Goal: Find specific page/section

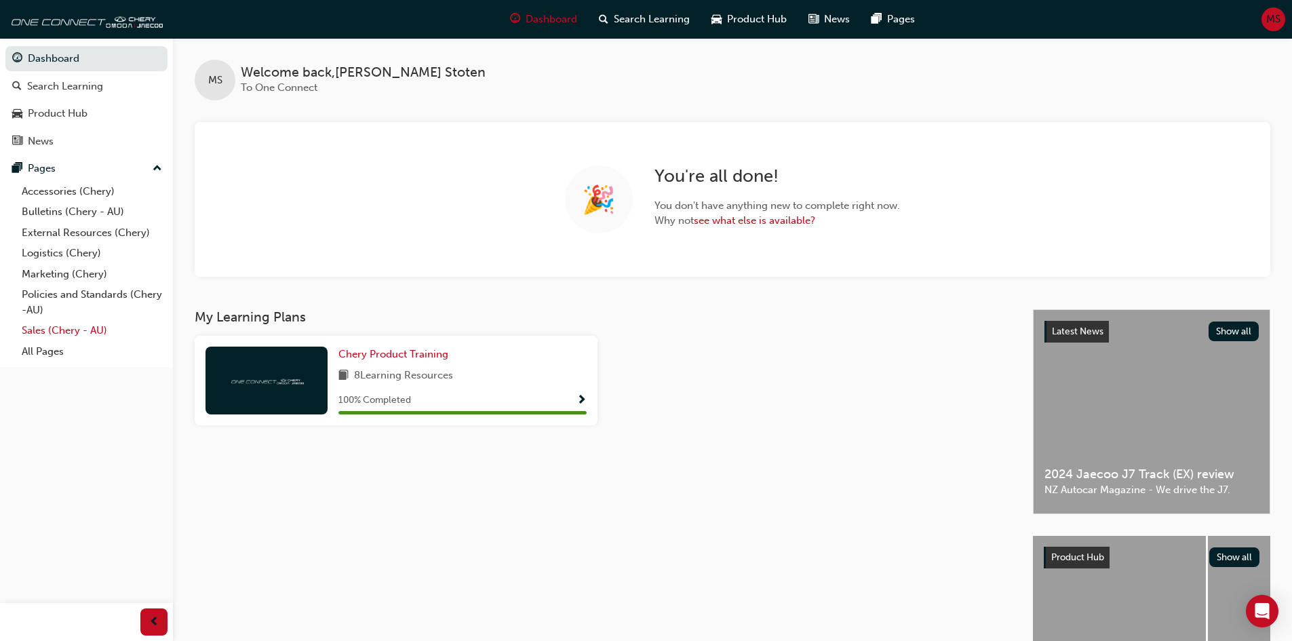
click at [41, 326] on link "Sales (Chery - AU)" at bounding box center [91, 330] width 151 height 21
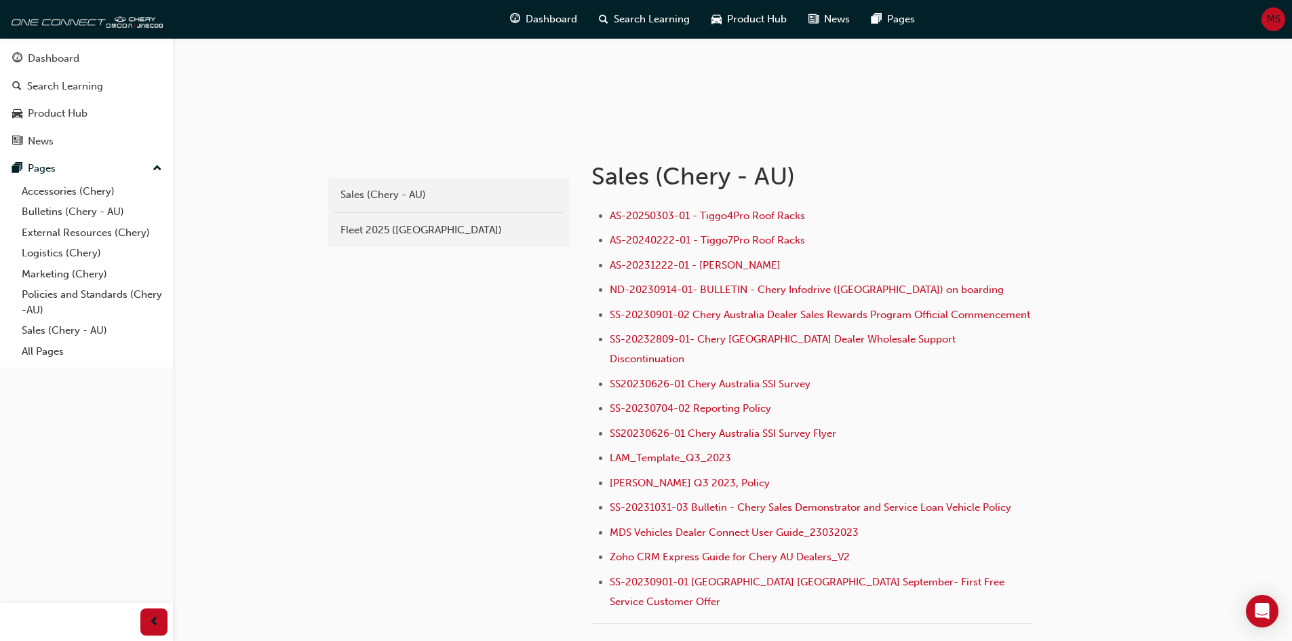
scroll to position [136, 0]
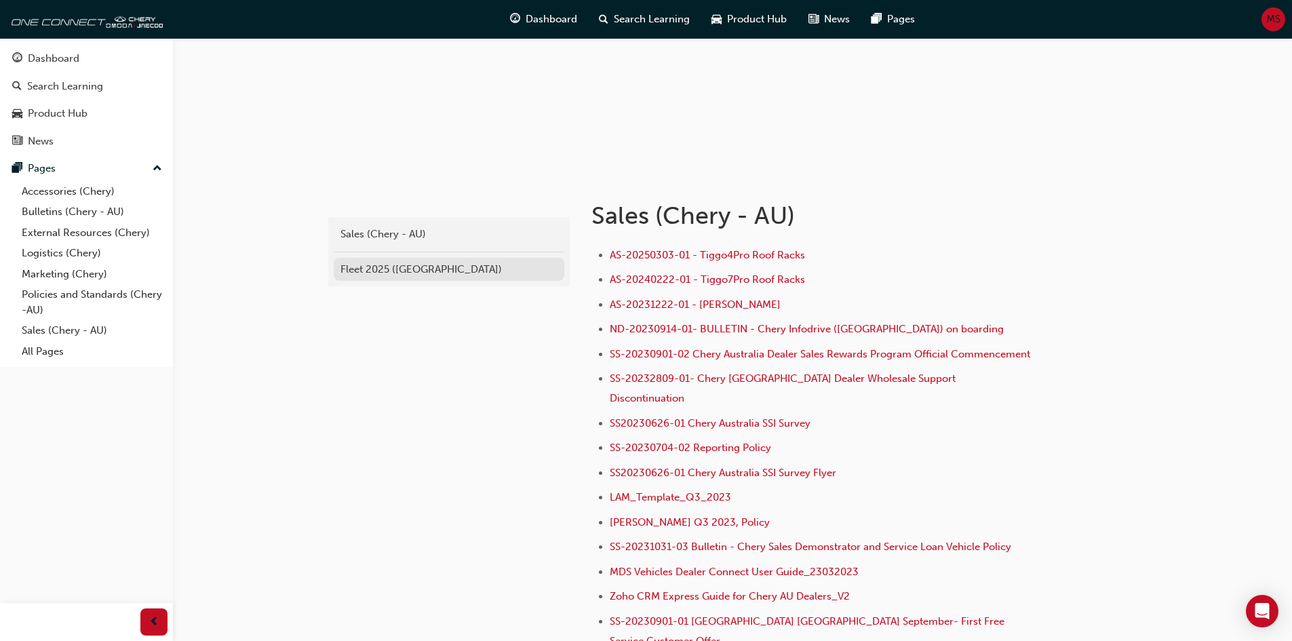
click at [371, 271] on div "Fleet 2025 ([GEOGRAPHIC_DATA])" at bounding box center [448, 270] width 217 height 16
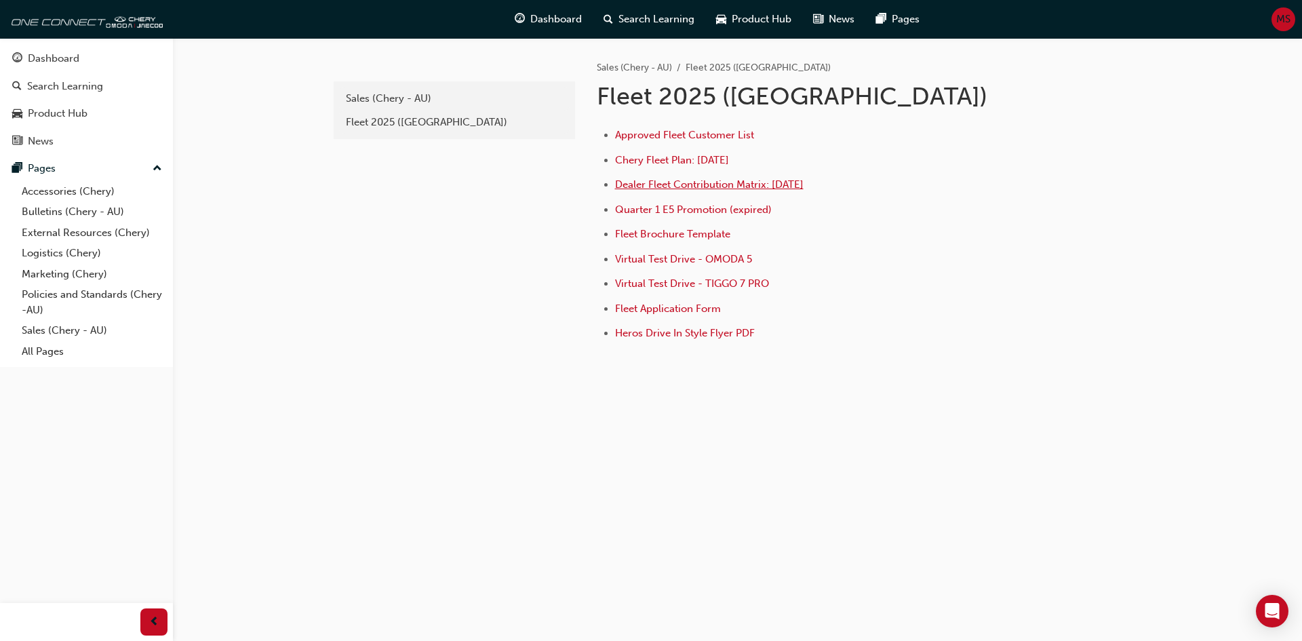
click at [691, 184] on span "Dealer Fleet Contribution Matrix: [DATE]" at bounding box center [709, 184] width 188 height 12
